Goal: Navigation & Orientation: Find specific page/section

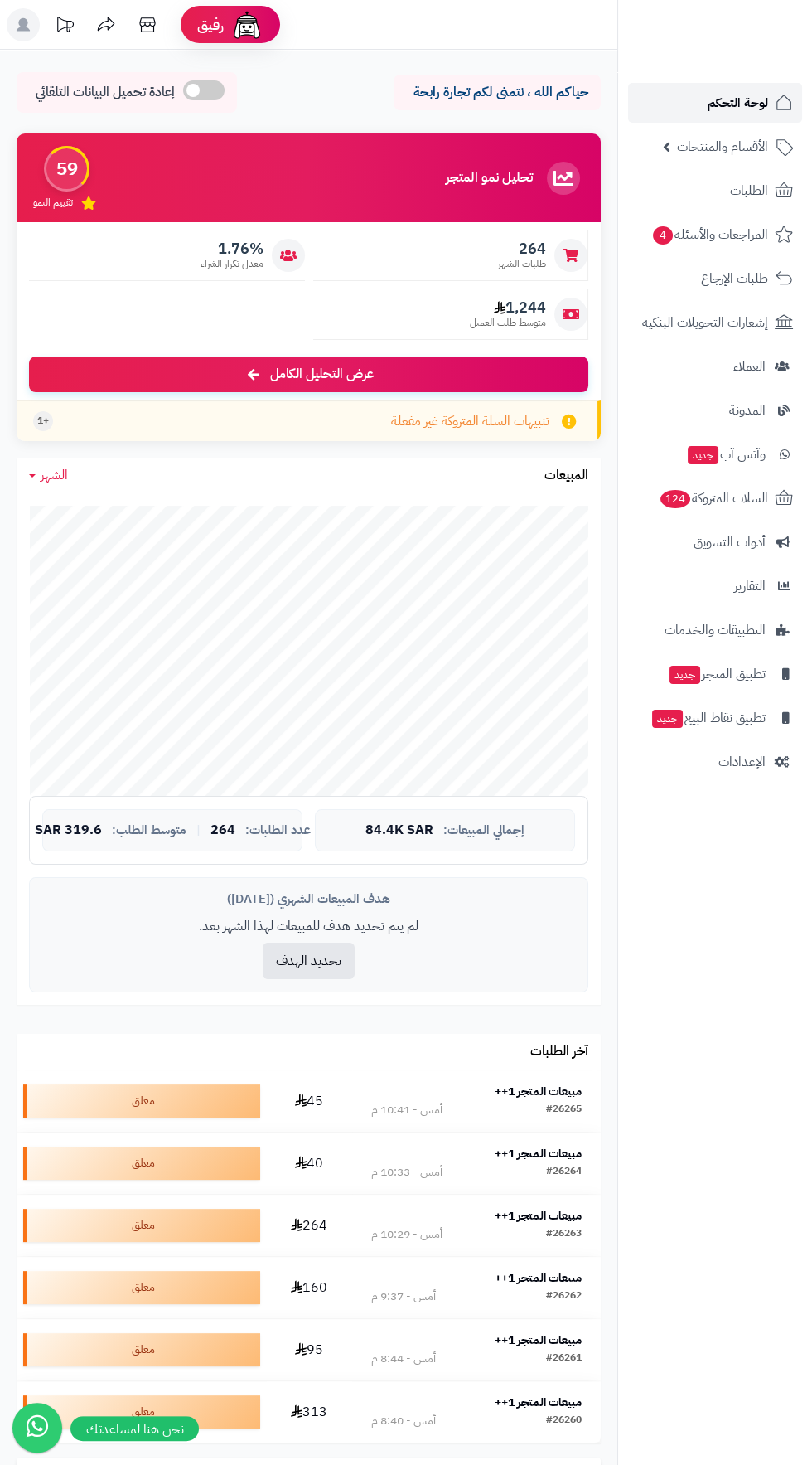
click at [743, 102] on span "لوحة التحكم" at bounding box center [738, 103] width 61 height 23
